Goal: Transaction & Acquisition: Subscribe to service/newsletter

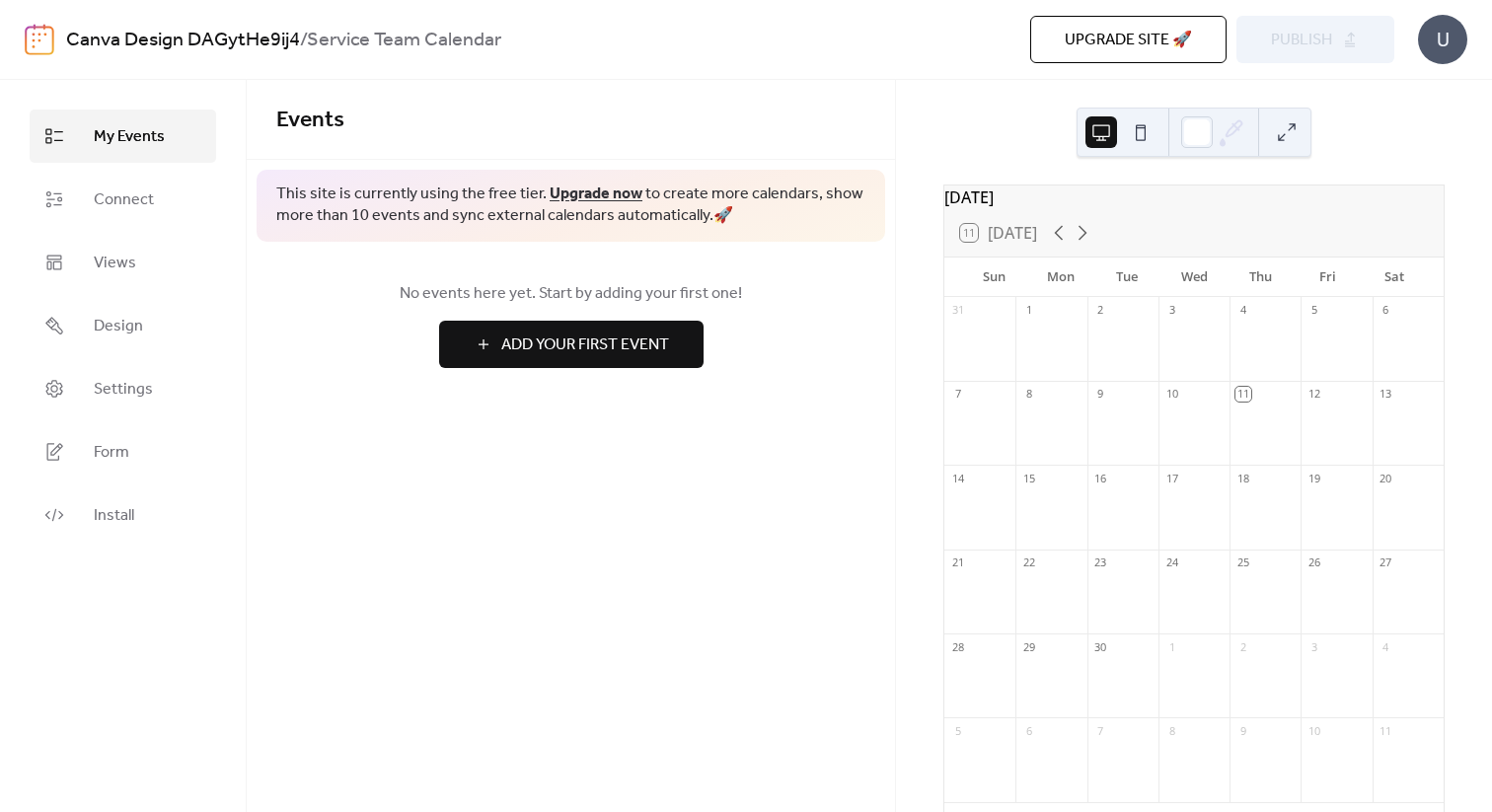
click at [635, 354] on span "Add Your First Event" at bounding box center [586, 346] width 168 height 24
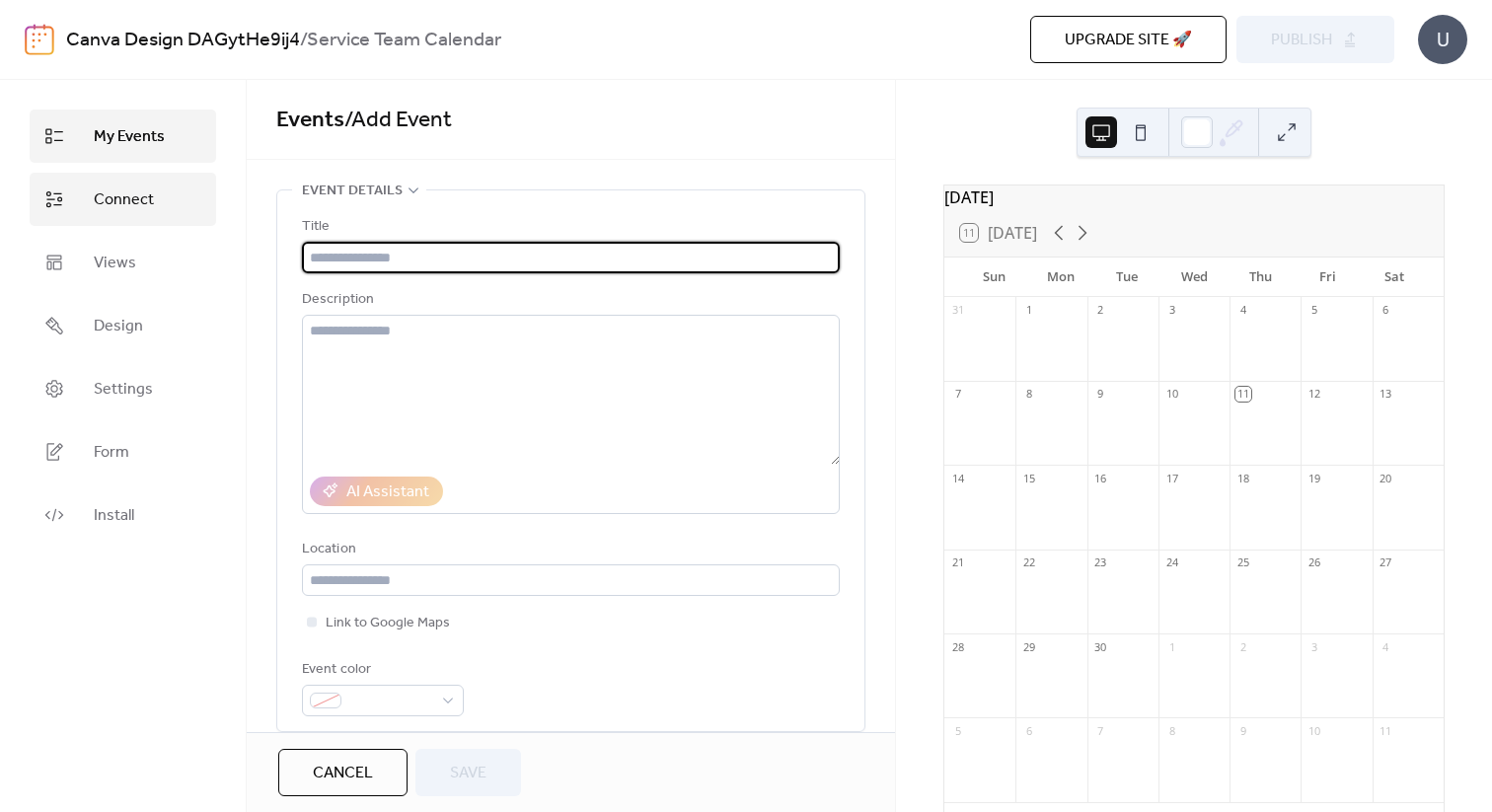
click at [135, 202] on span "Connect" at bounding box center [124, 201] width 60 height 24
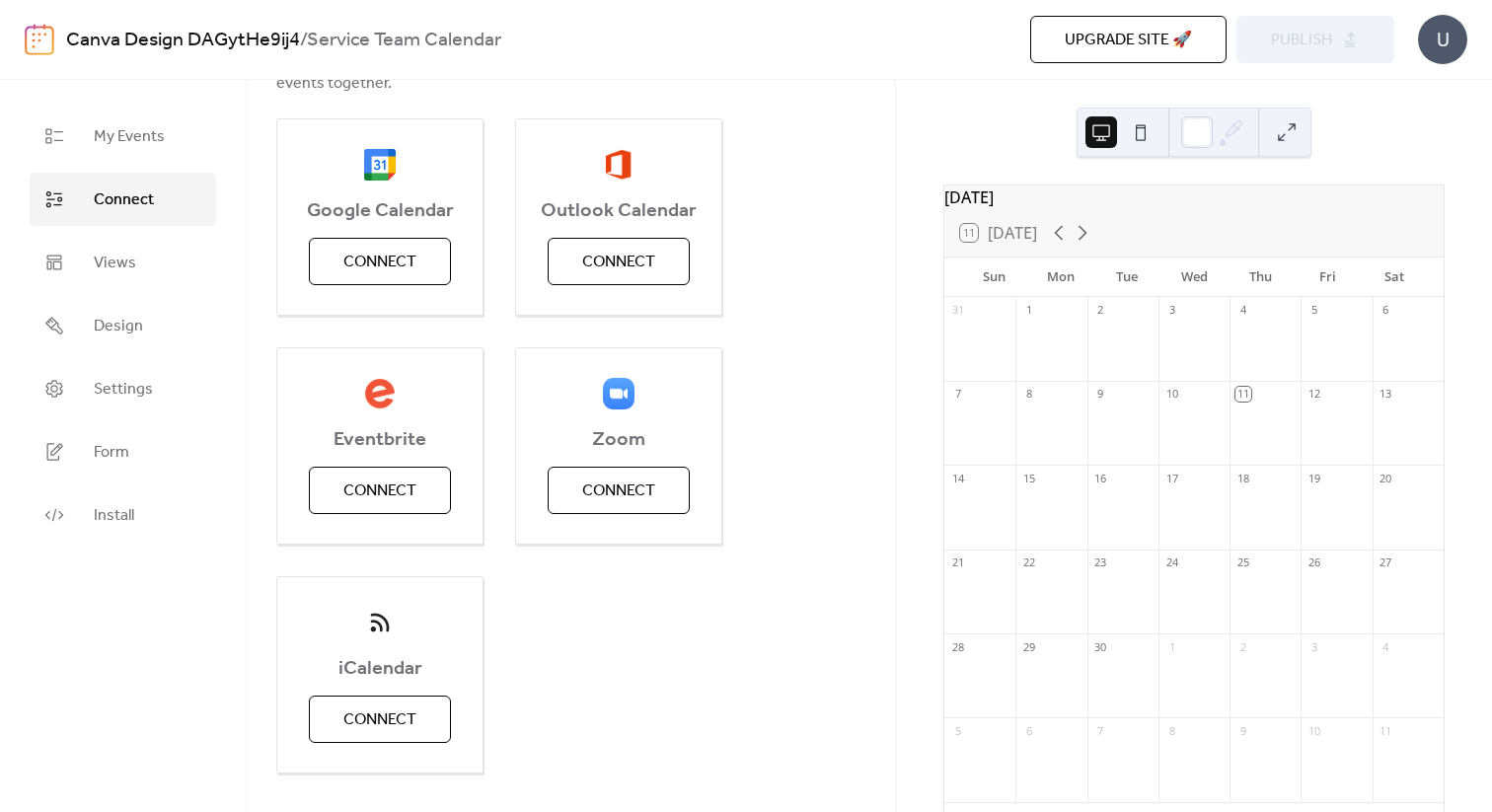
scroll to position [276, 0]
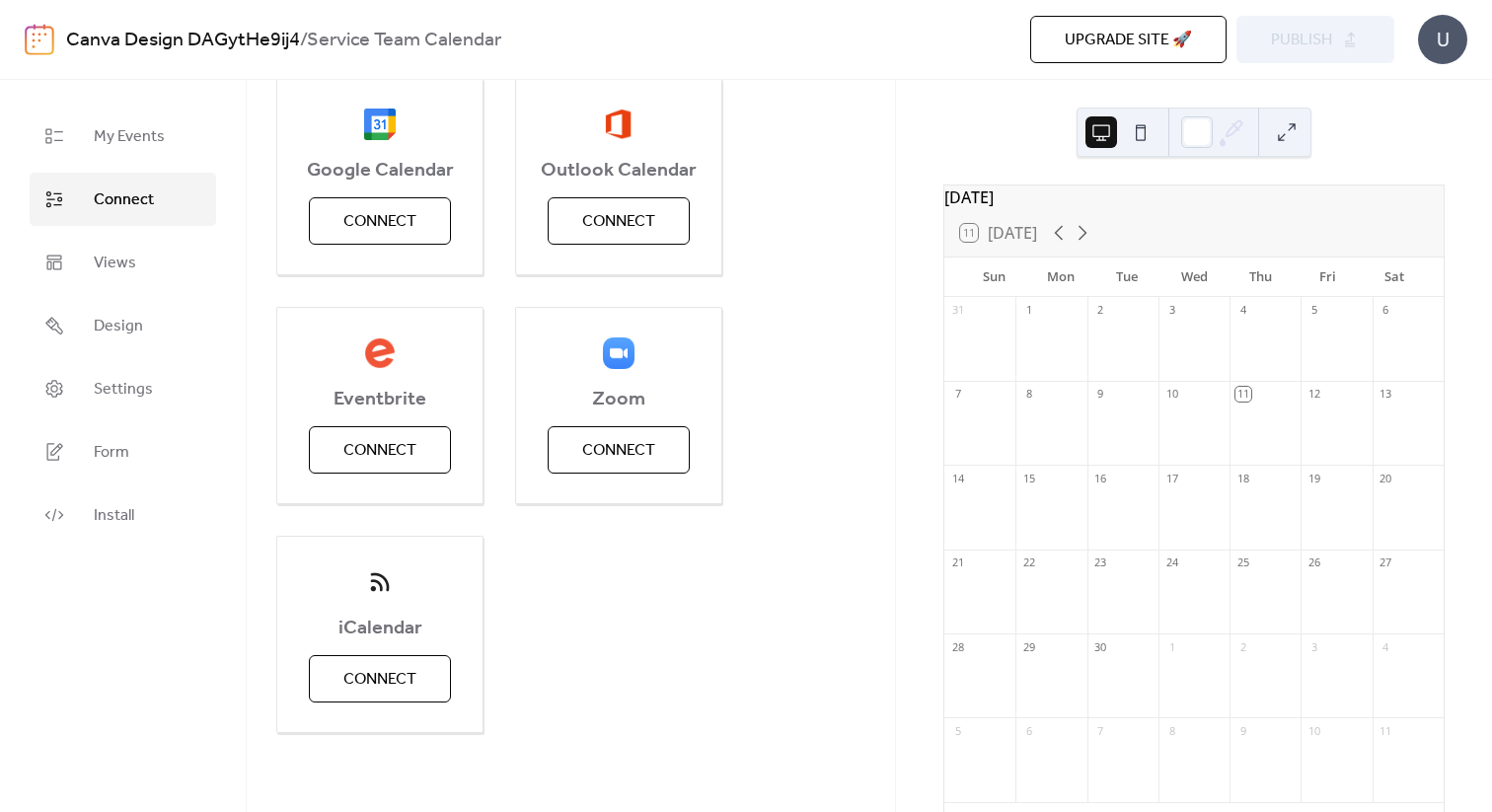
click at [1137, 42] on span "Upgrade site 🚀" at bounding box center [1128, 41] width 127 height 24
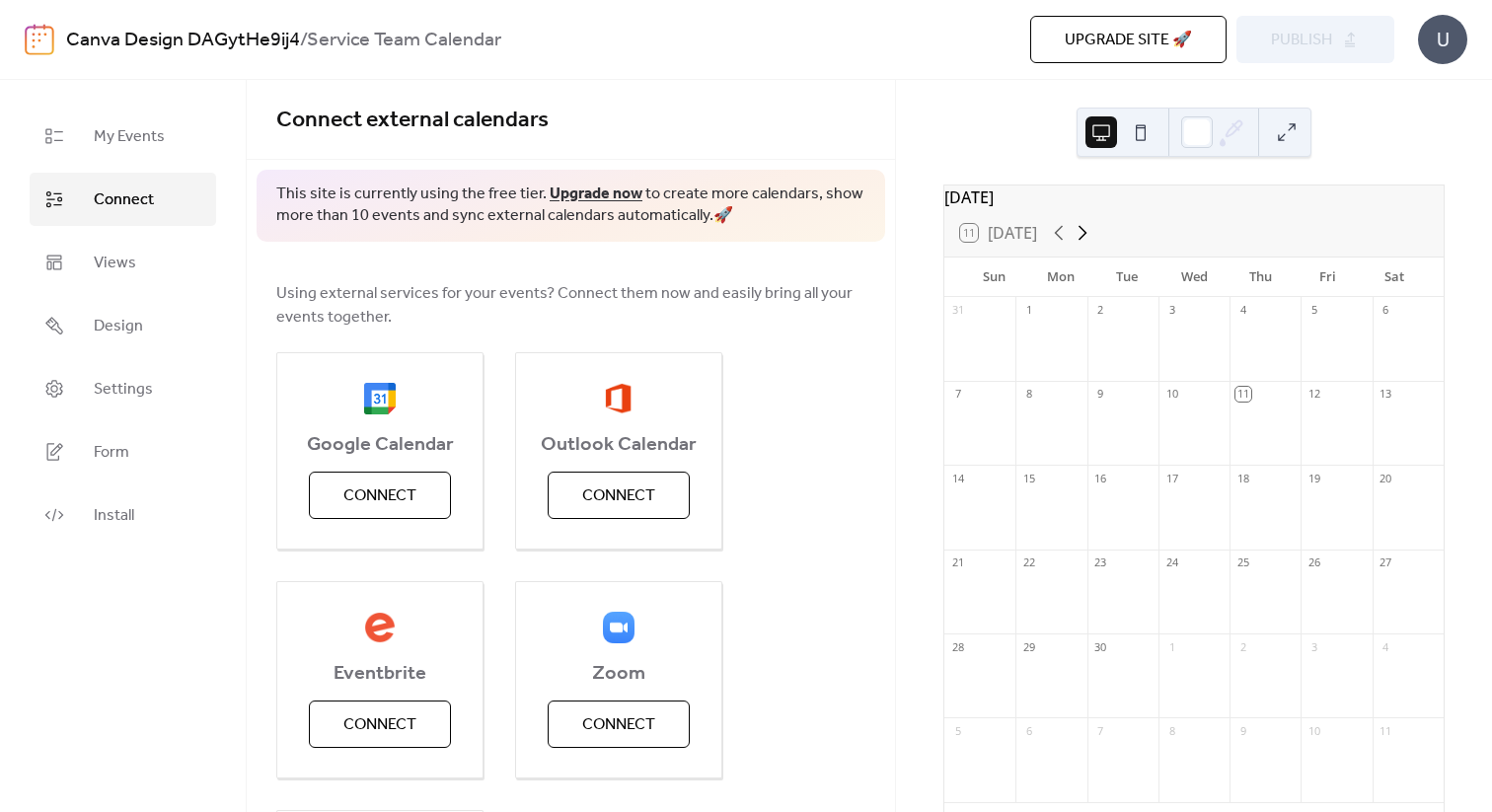
click at [1087, 241] on icon at bounding box center [1082, 233] width 9 height 15
click at [1061, 241] on icon at bounding box center [1059, 233] width 9 height 15
